Goal: Information Seeking & Learning: Find specific fact

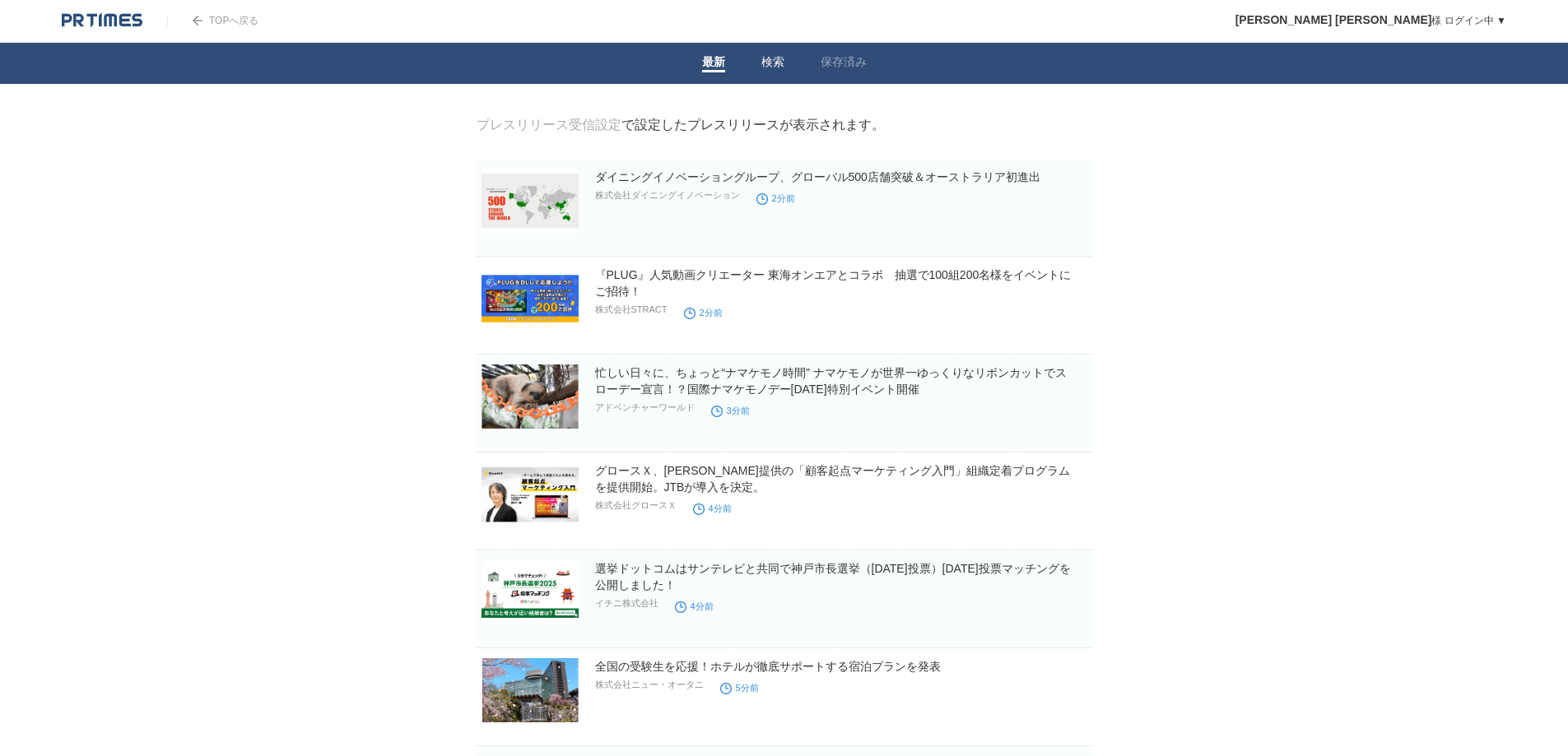
click at [764, 64] on link "検索" at bounding box center [773, 64] width 23 height 17
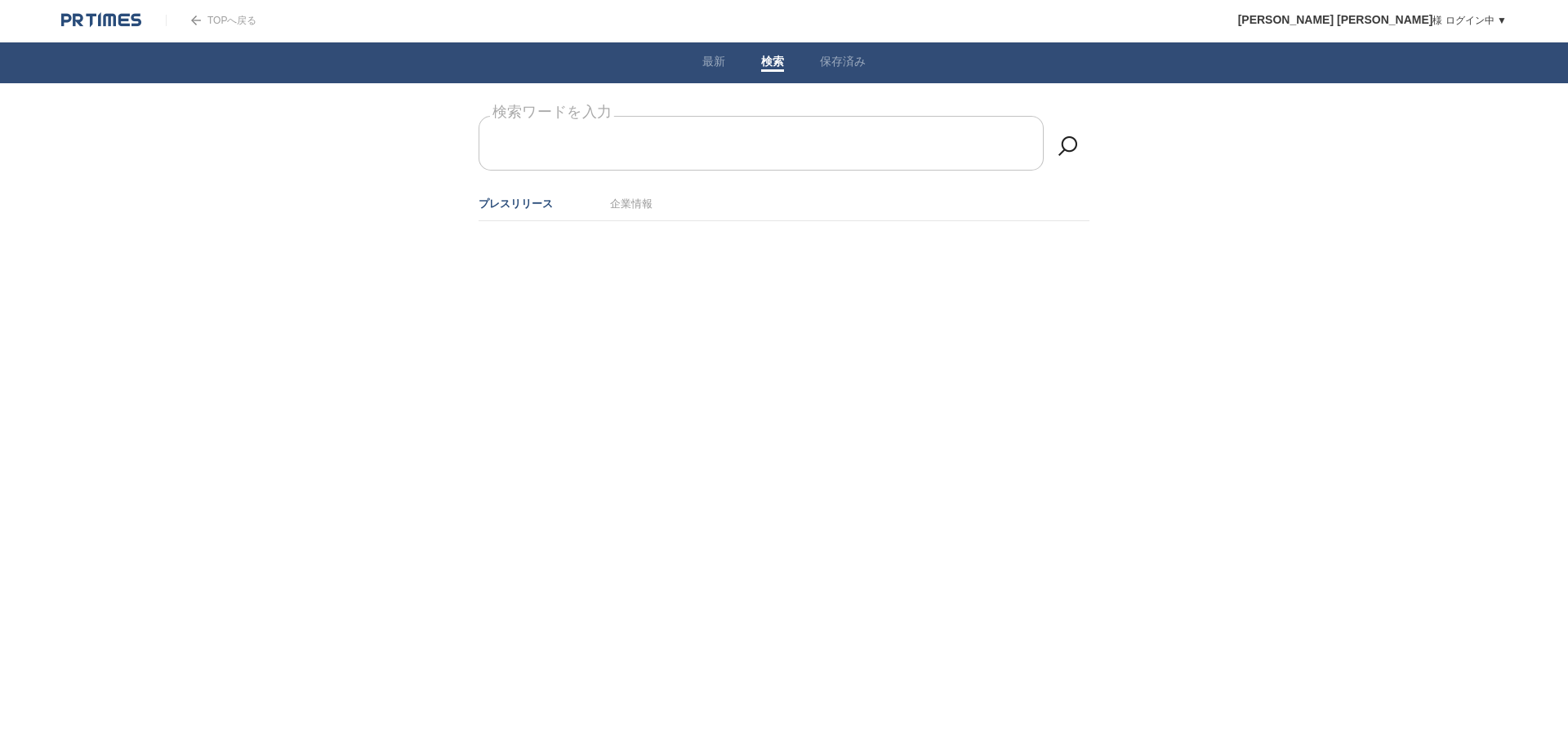
click at [698, 138] on input "検索ワードを入力" at bounding box center [762, 143] width 565 height 54
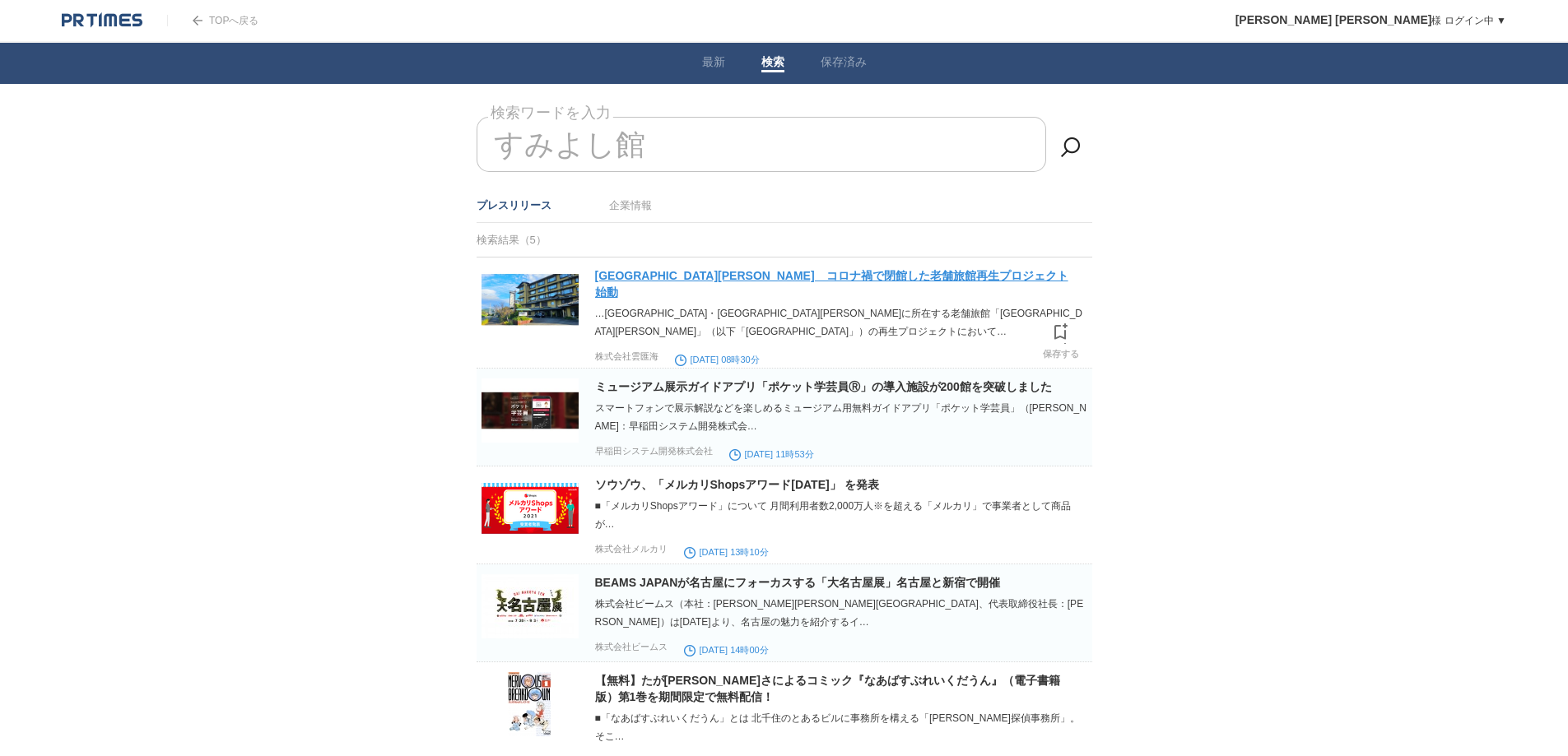
type input "すみよし館"
click at [758, 270] on link "[GEOGRAPHIC_DATA][PERSON_NAME]　コロナ禍で閉館した老舗旅館再生プロジェクト始動" at bounding box center [831, 284] width 473 height 30
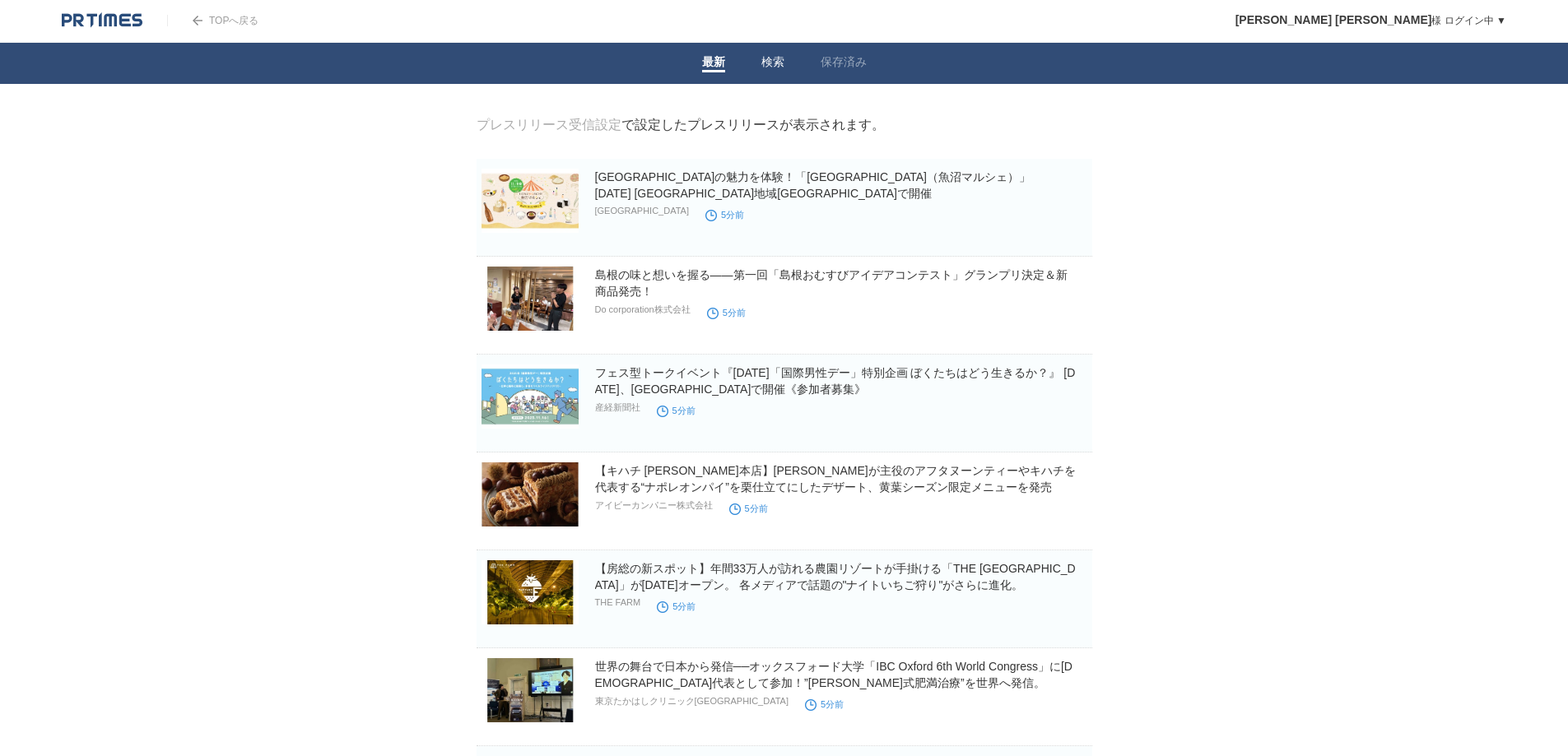
click at [774, 60] on link "検索" at bounding box center [773, 64] width 23 height 17
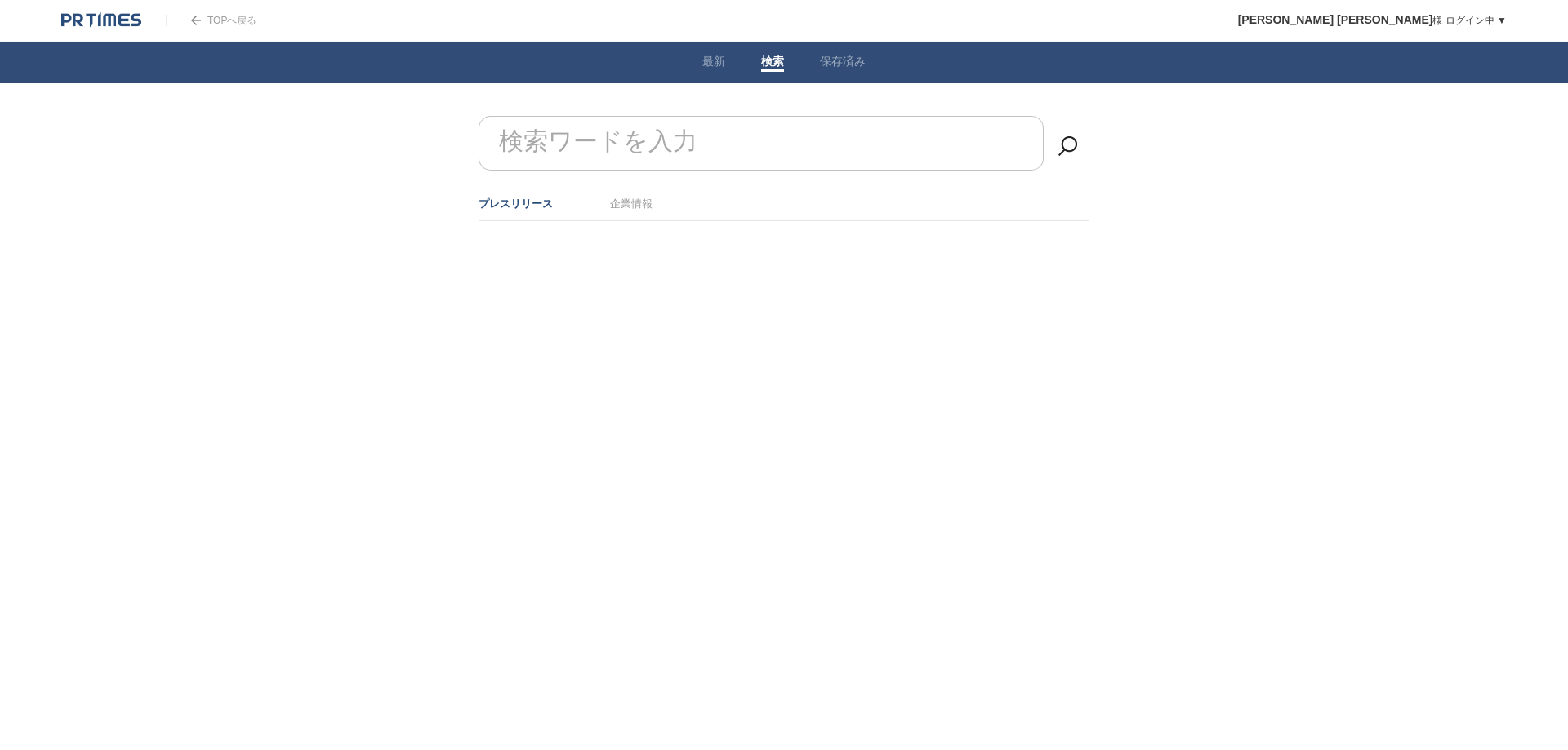
click at [852, 67] on link "保存済み" at bounding box center [843, 63] width 46 height 17
click at [705, 57] on link "最新" at bounding box center [714, 63] width 22 height 17
click at [657, 116] on form "検索ワードを入力" at bounding box center [784, 116] width 611 height 0
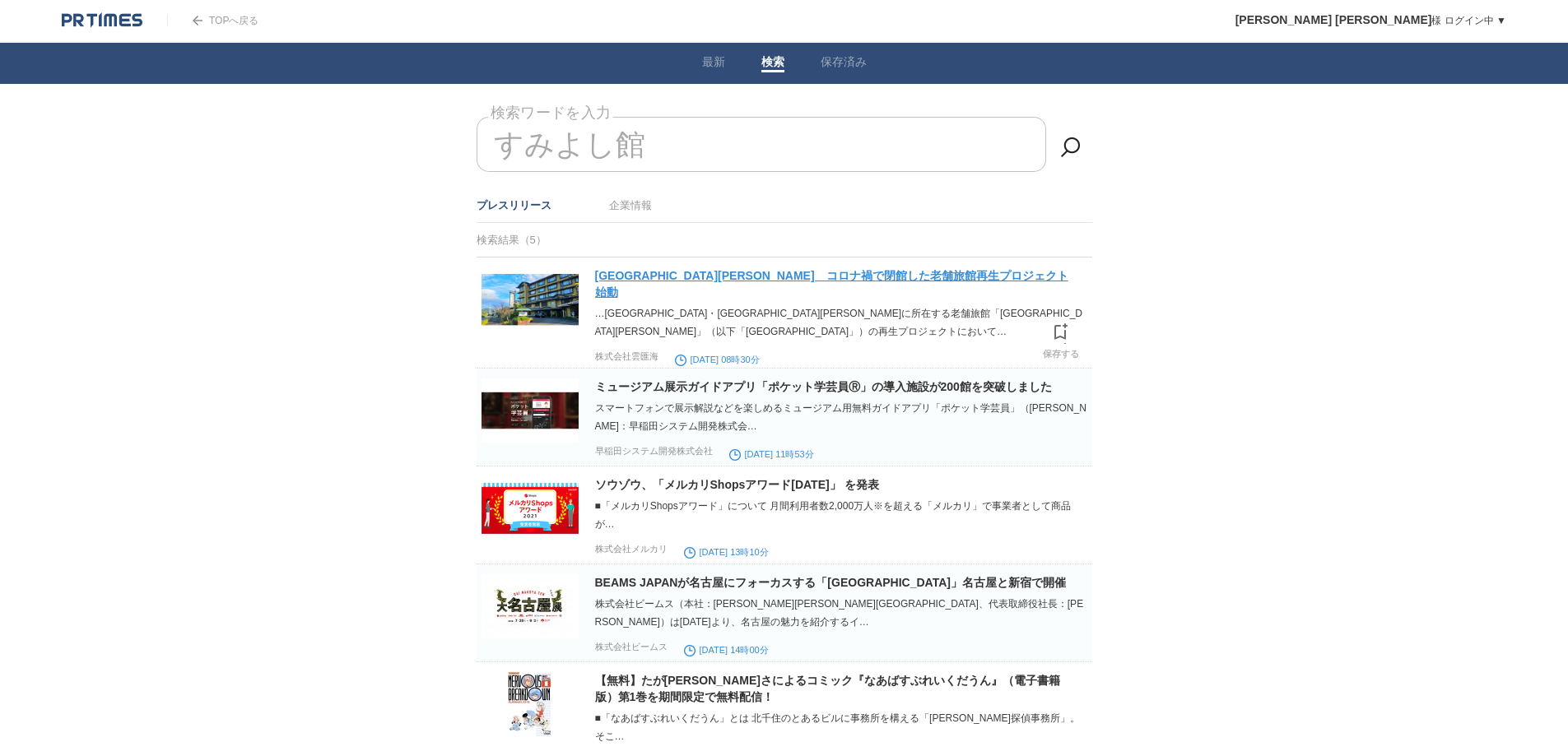
type input "すみよし館"
click at [658, 278] on link "[GEOGRAPHIC_DATA][PERSON_NAME]　コロナ禍で閉館した老舗旅館再生プロジェクト始動" at bounding box center [831, 284] width 473 height 30
click at [842, 72] on span at bounding box center [843, 71] width 46 height 3
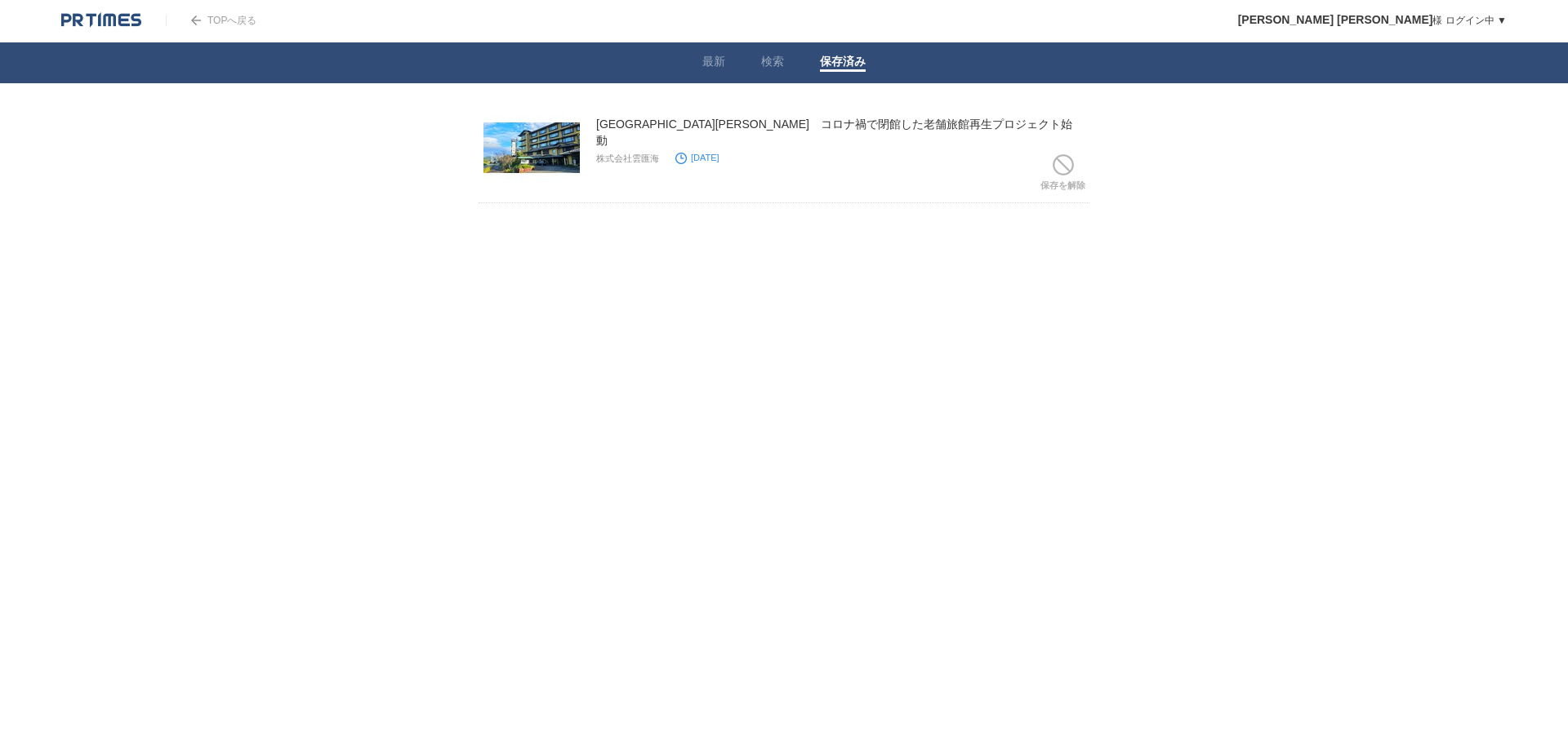
click at [750, 135] on div "伊豆[PERSON_NAME]温泉 すみよし館　コロナ禍で閉館した老舗旅館再生プロジェクト始動 株式会社雲匯海 [DATE]" at bounding box center [841, 142] width 490 height 53
click at [755, 124] on link "[GEOGRAPHIC_DATA][PERSON_NAME]　コロナ禍で閉館した老舗旅館再生プロジェクト始動" at bounding box center [834, 132] width 476 height 29
